Goal: Browse casually: Explore the website without a specific task or goal

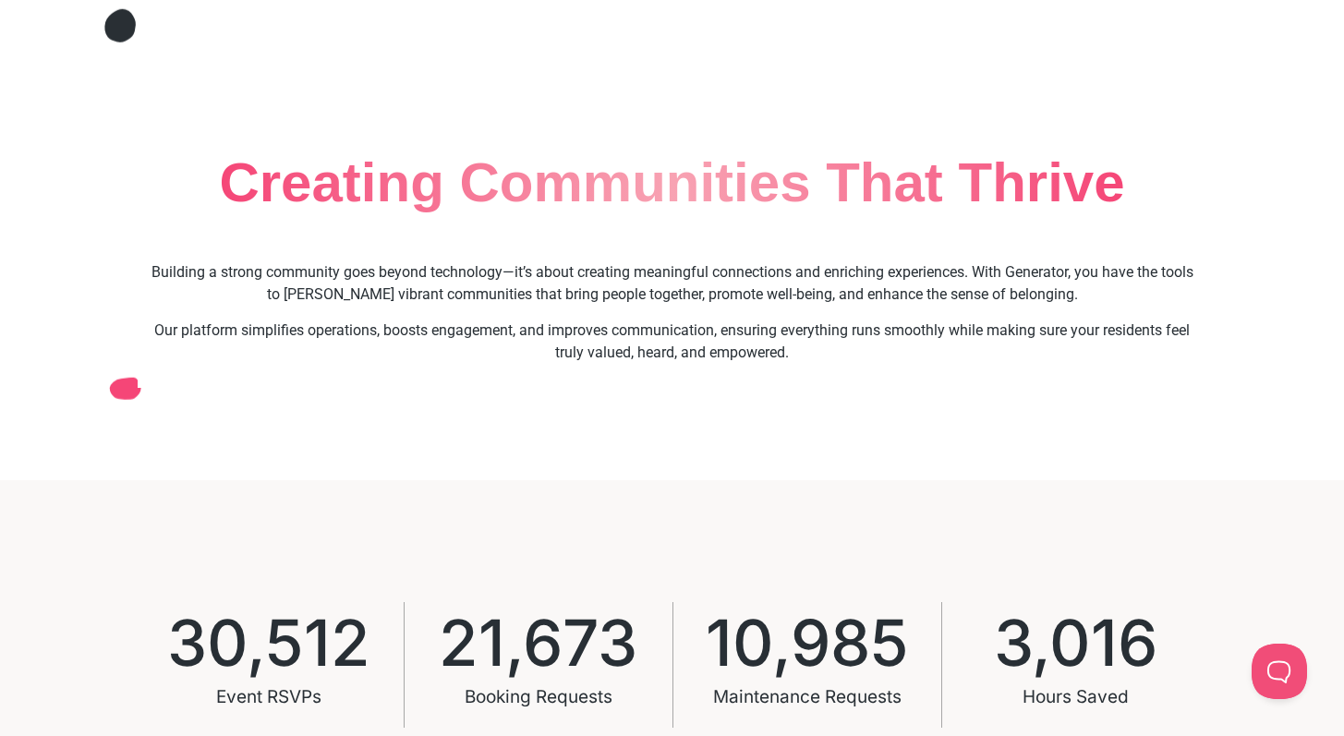
scroll to position [926, 0]
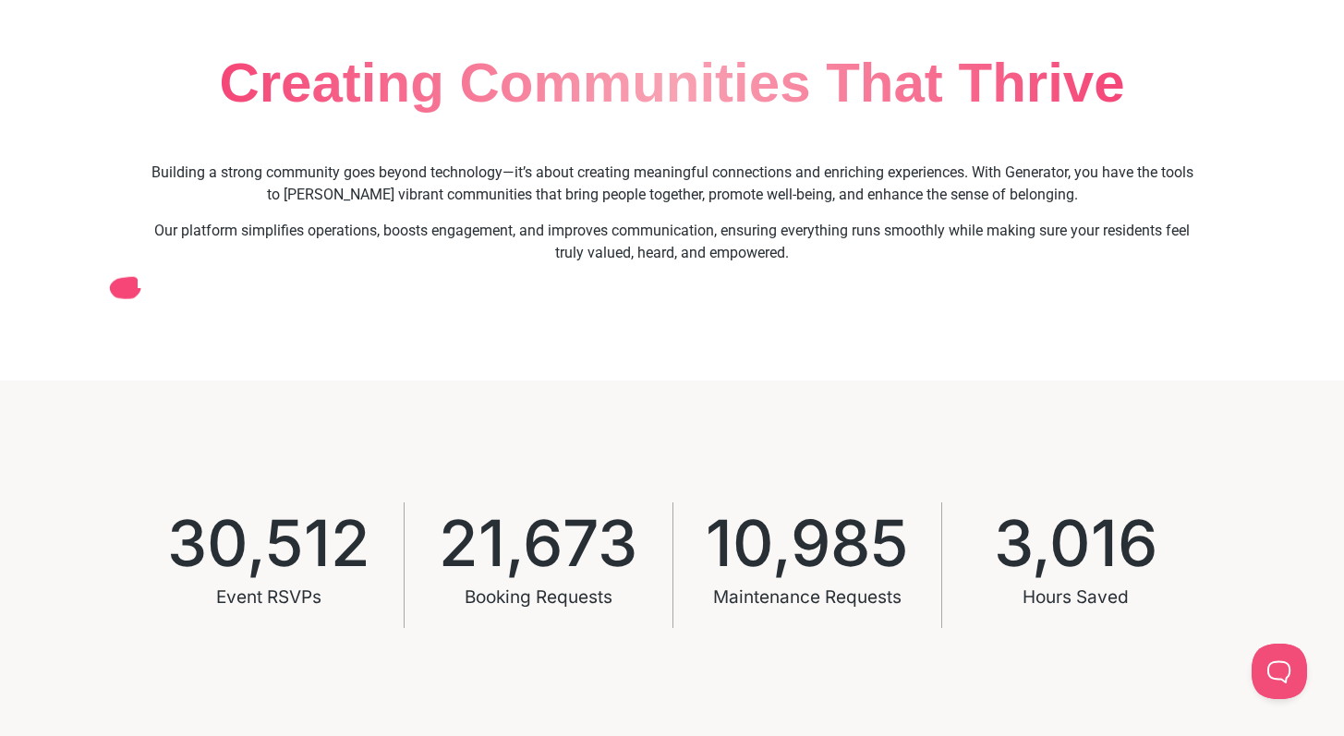
drag, startPoint x: 204, startPoint y: 86, endPoint x: 1125, endPoint y: 322, distance: 950.2
click at [1126, 325] on div at bounding box center [672, 197] width 1344 height 687
drag, startPoint x: 1120, startPoint y: 316, endPoint x: 1029, endPoint y: 319, distance: 90.6
click at [1088, 317] on div at bounding box center [672, 197] width 1344 height 687
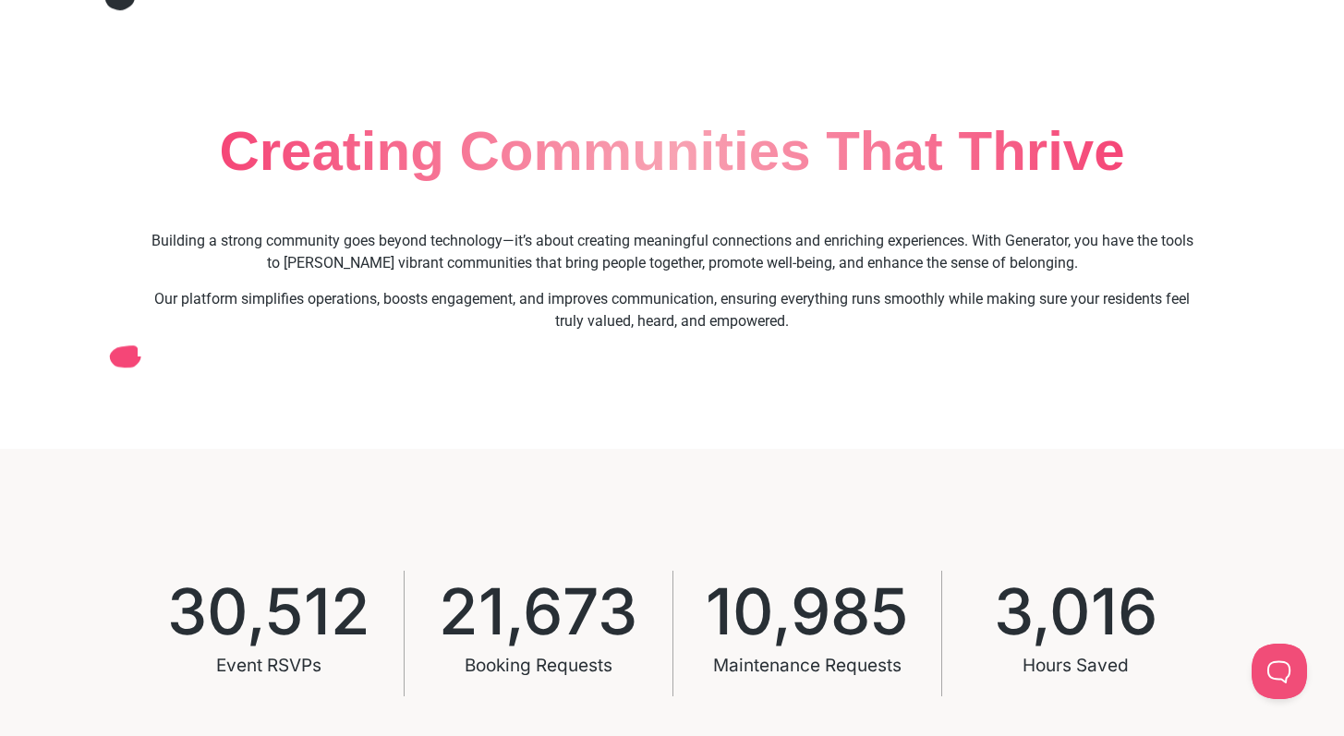
scroll to position [893, 0]
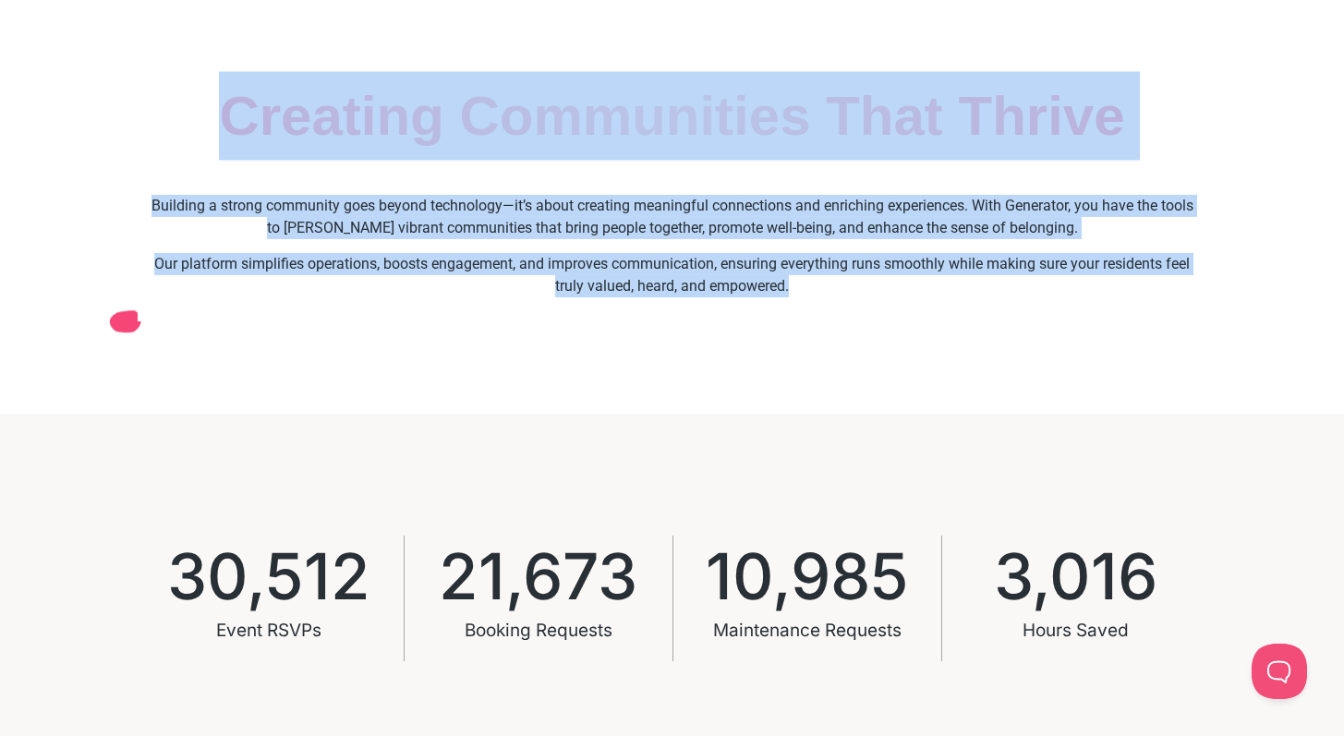
drag, startPoint x: 219, startPoint y: 111, endPoint x: 904, endPoint y: 280, distance: 705.3
click at [911, 279] on div "Creating Communities That Thrive Building a strong community goes beyond techno…" at bounding box center [672, 163] width 1344 height 502
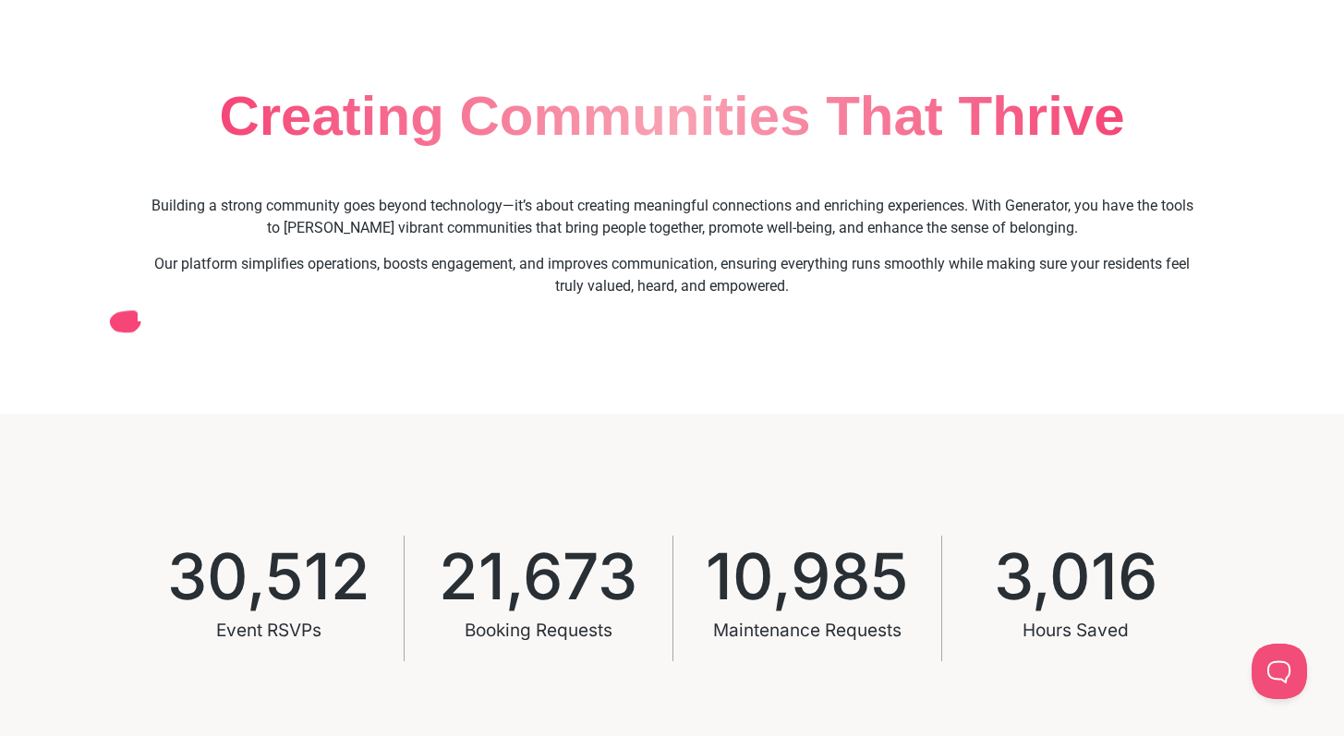
click at [904, 281] on p "Our platform simplifies operations, boosts engagement, and improves communicati…" at bounding box center [672, 275] width 1051 height 44
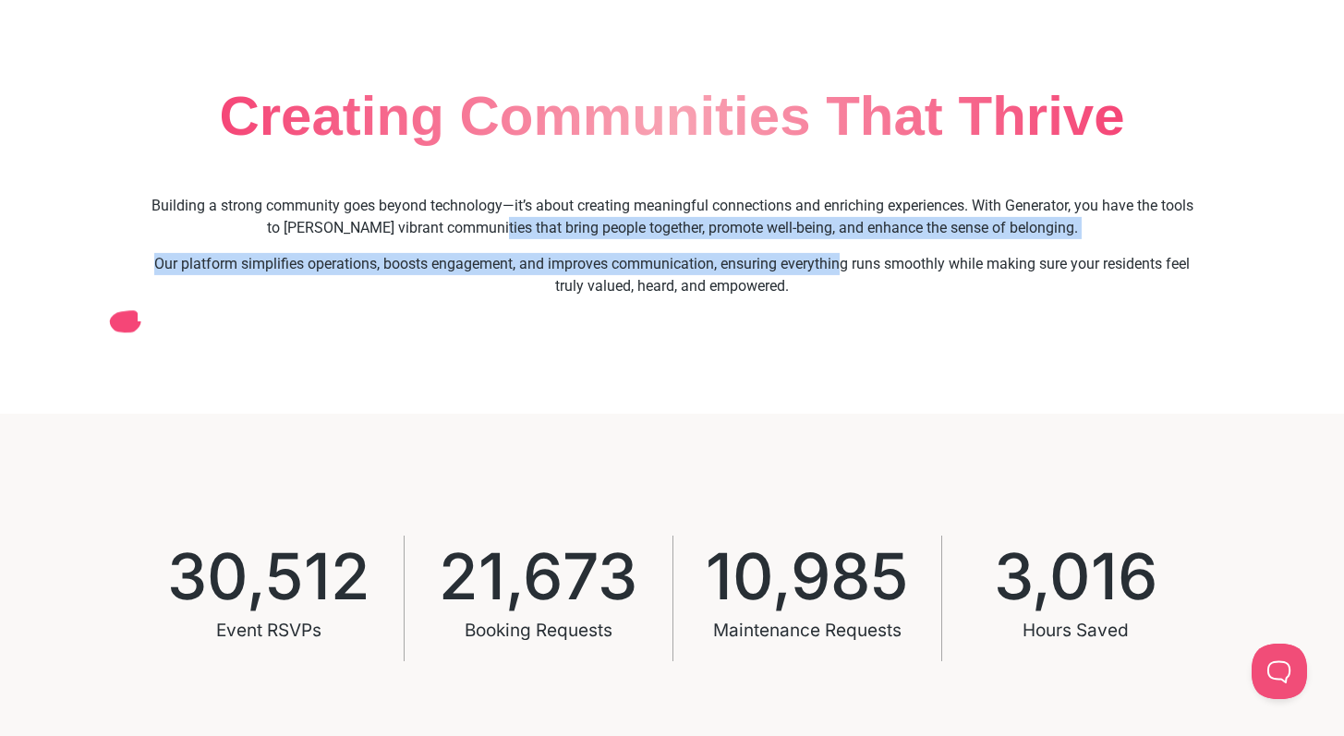
drag, startPoint x: 687, startPoint y: 231, endPoint x: 862, endPoint y: 262, distance: 177.4
click at [860, 261] on div "Building a strong community goes beyond technology—it’s about creating meaningf…" at bounding box center [672, 246] width 1051 height 102
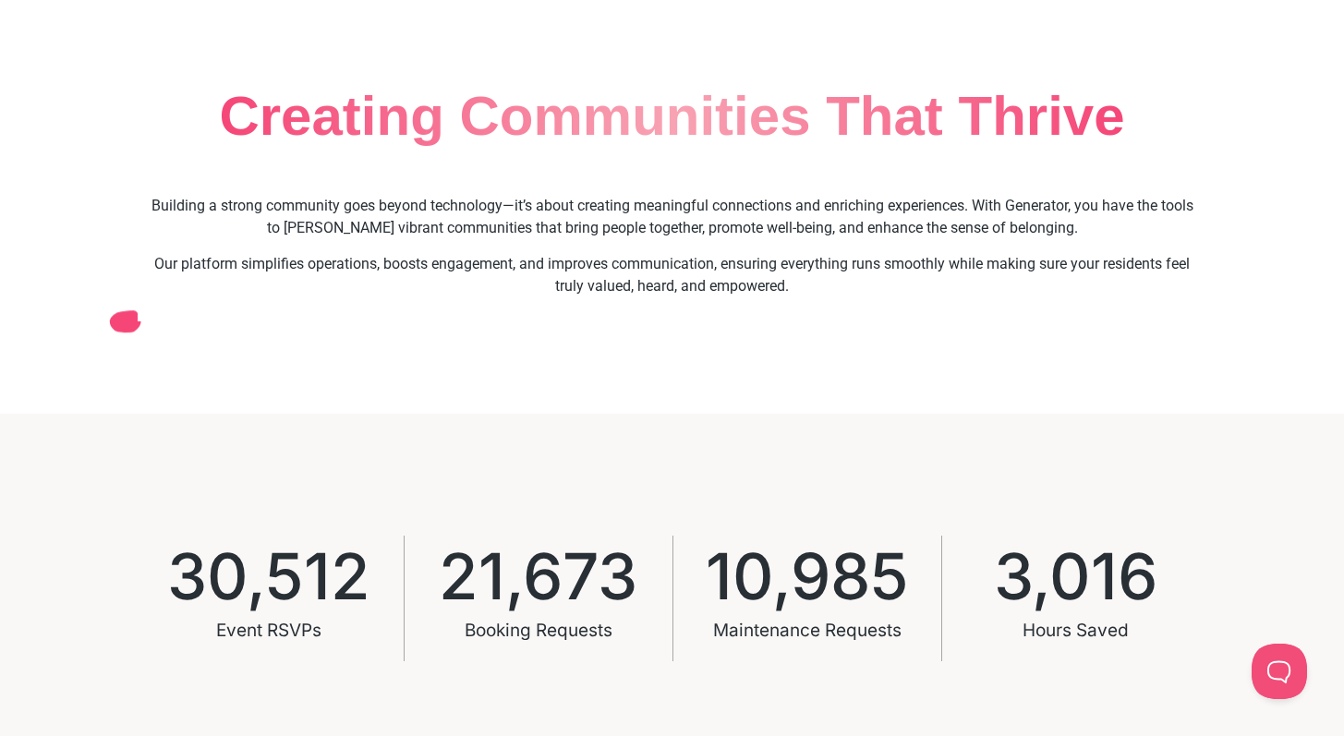
click at [862, 263] on p "Our platform simplifies operations, boosts engagement, and improves communicati…" at bounding box center [672, 275] width 1051 height 44
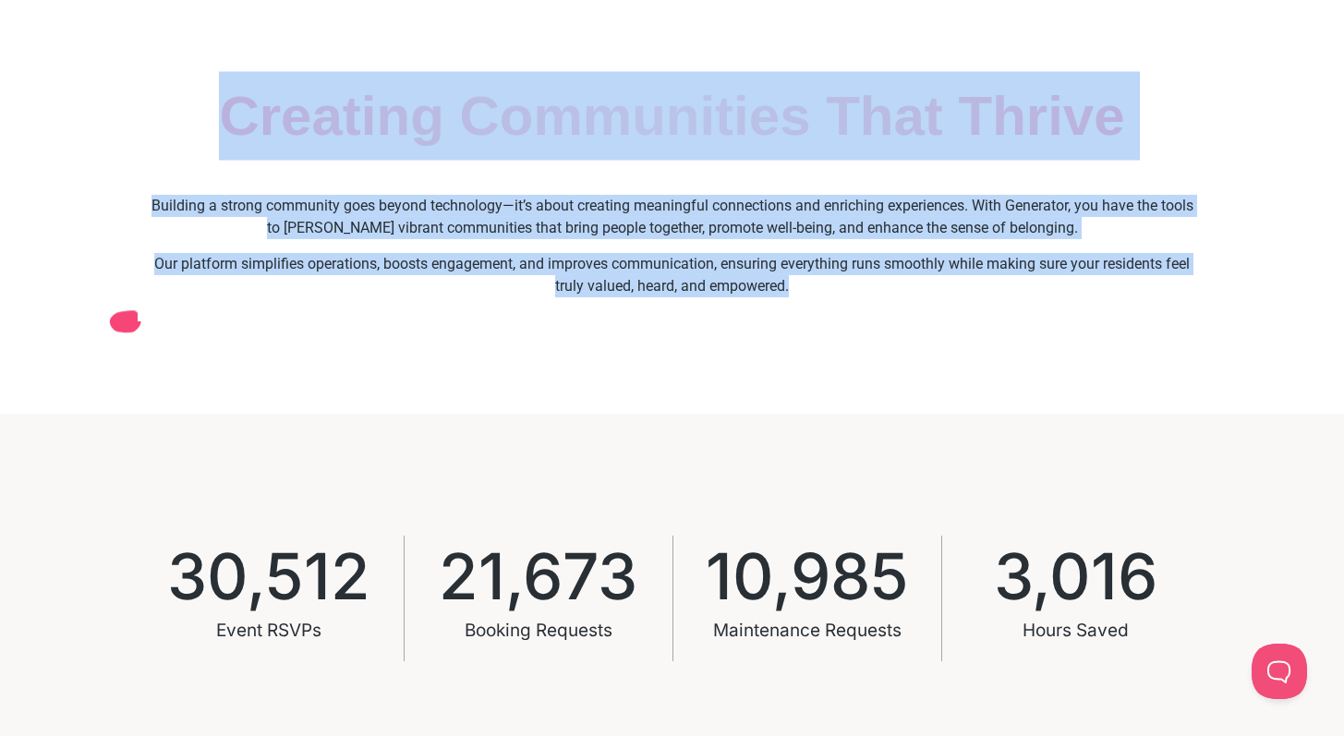
drag, startPoint x: 848, startPoint y: 287, endPoint x: 191, endPoint y: 115, distance: 679.3
click at [191, 115] on div "Creating Communities That Thrive Building a strong community goes beyond techno…" at bounding box center [672, 163] width 1344 height 502
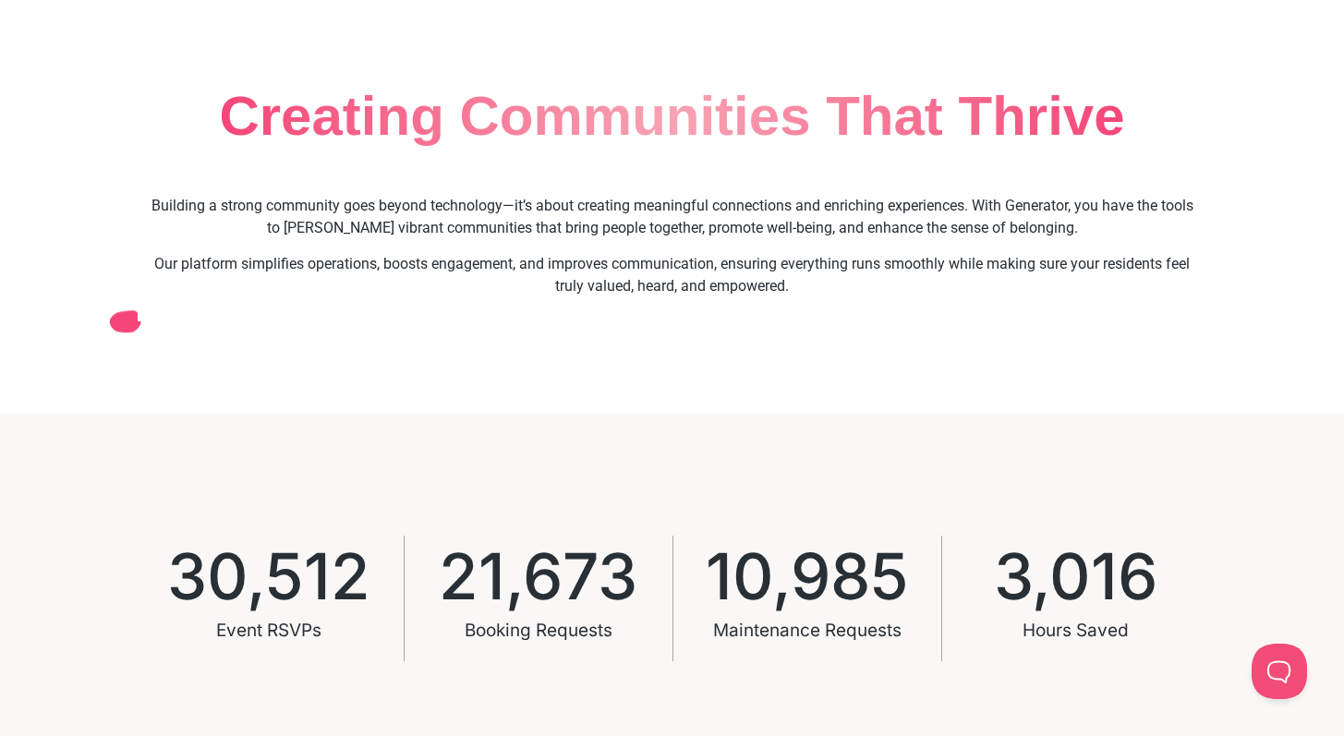
click at [192, 114] on div at bounding box center [672, 231] width 1344 height 687
drag, startPoint x: 210, startPoint y: 105, endPoint x: 1057, endPoint y: 392, distance: 894.4
click at [1057, 392] on div at bounding box center [672, 231] width 1344 height 687
click at [1027, 364] on div at bounding box center [672, 231] width 1344 height 687
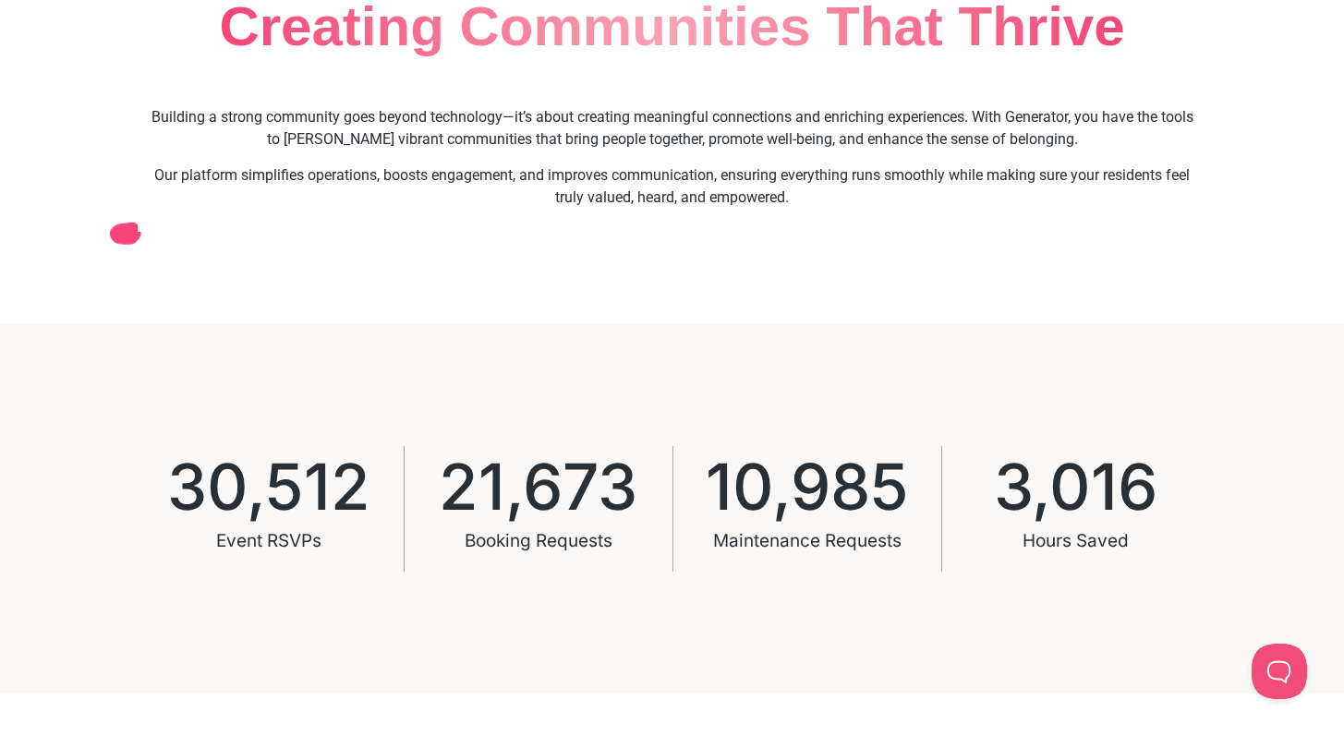
scroll to position [0, 0]
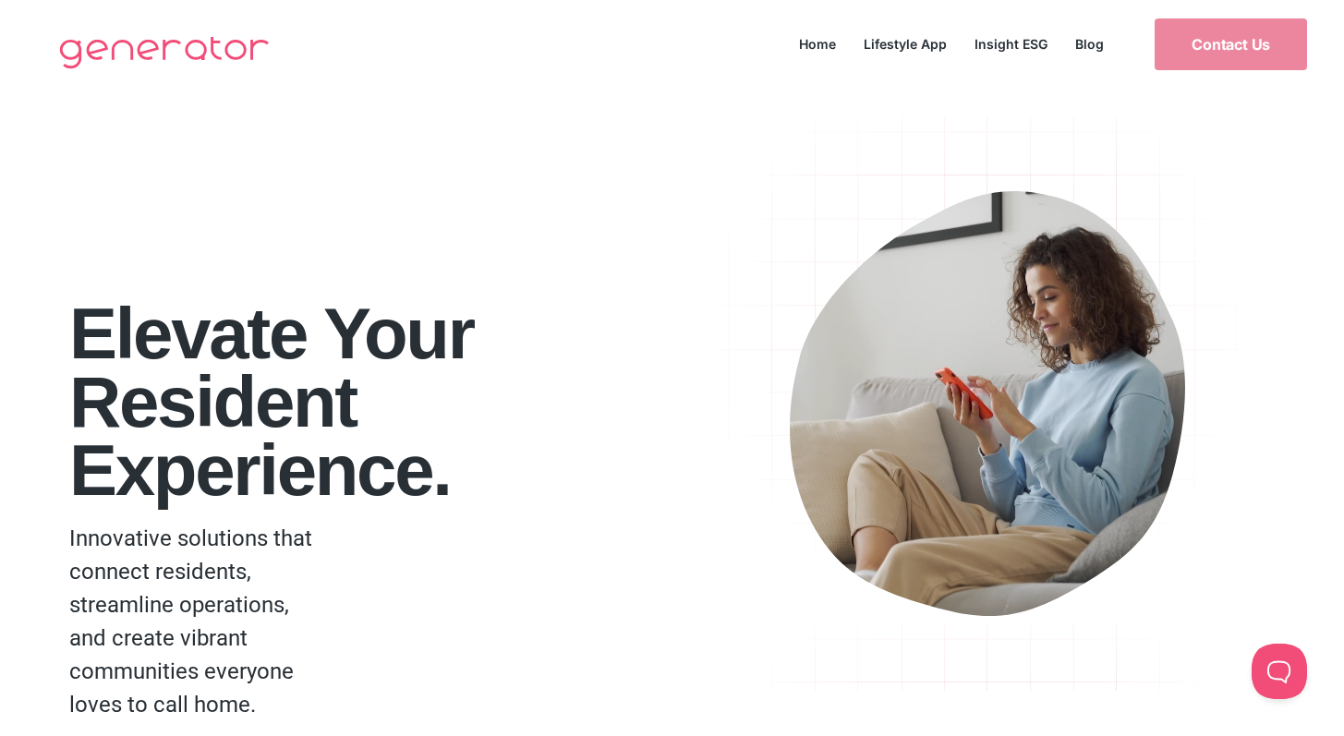
click at [173, 45] on img at bounding box center [164, 52] width 228 height 74
